Goal: Use online tool/utility: Utilize a website feature to perform a specific function

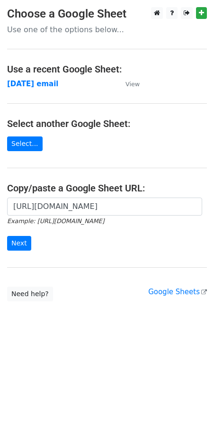
scroll to position [0, 209]
type input "[URL][DOMAIN_NAME]"
drag, startPoint x: 0, startPoint y: 0, endPoint x: 24, endPoint y: 239, distance: 240.6
click at [24, 239] on input "Next" at bounding box center [19, 243] width 24 height 15
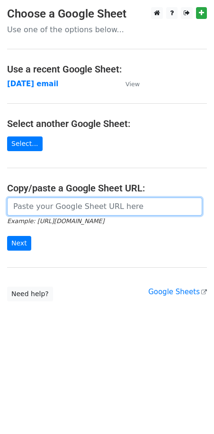
drag, startPoint x: 0, startPoint y: 0, endPoint x: 55, endPoint y: 207, distance: 214.3
click at [55, 207] on input "url" at bounding box center [104, 207] width 195 height 18
paste input "[URL][DOMAIN_NAME]"
type input "[URL][DOMAIN_NAME]"
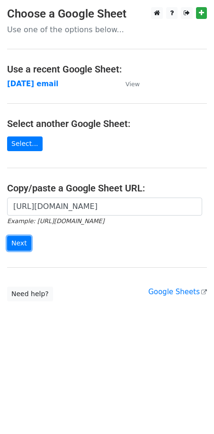
scroll to position [0, 0]
click at [20, 242] on input "Next" at bounding box center [19, 243] width 24 height 15
